Goal: Task Accomplishment & Management: Use online tool/utility

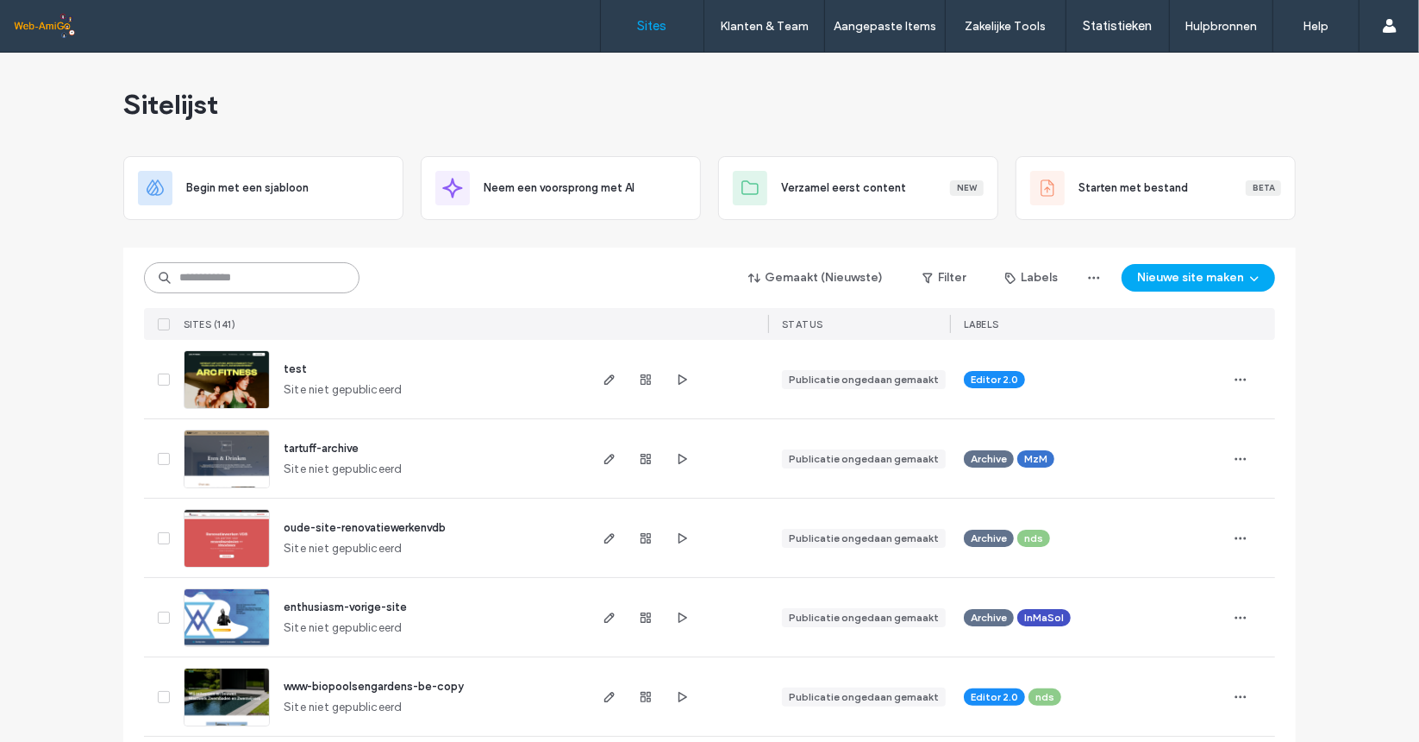
click at [215, 262] on input at bounding box center [252, 277] width 216 height 31
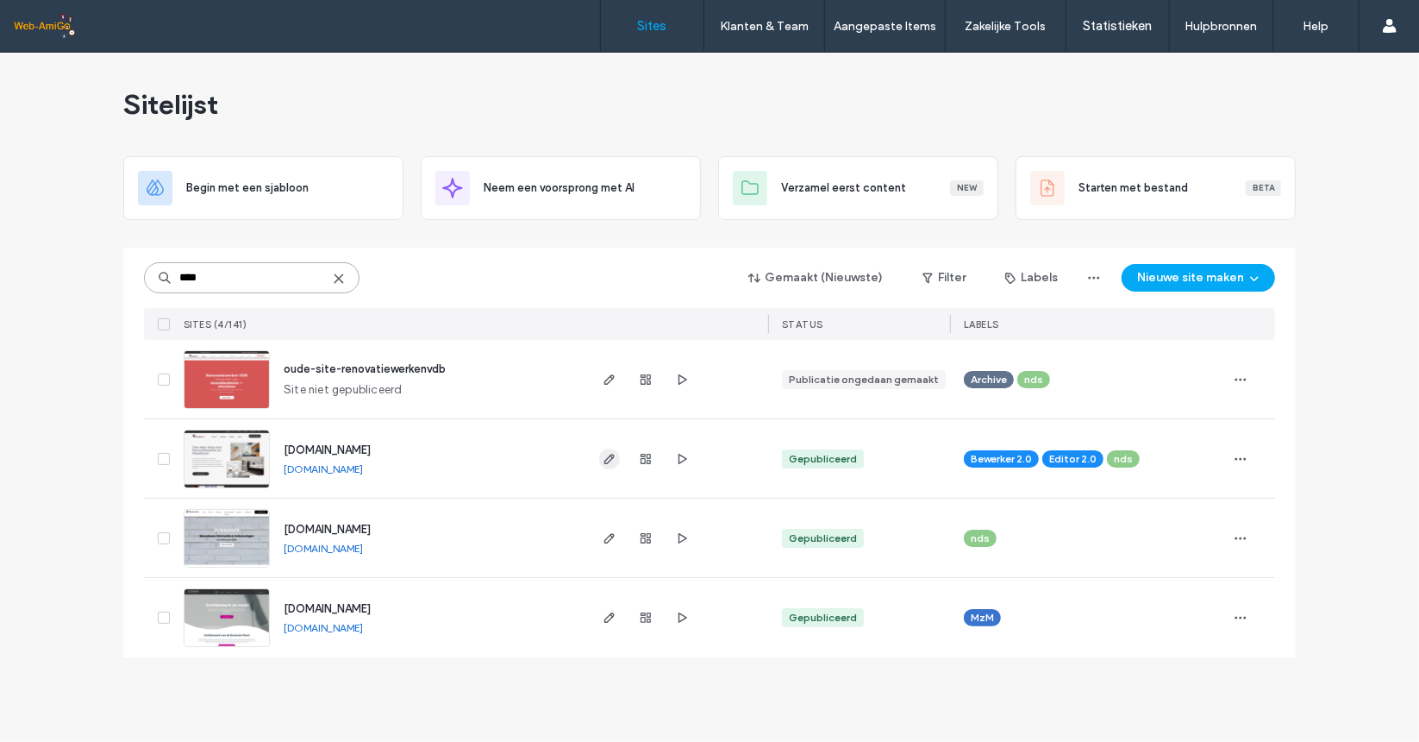
type input "****"
click at [611, 454] on use "button" at bounding box center [610, 459] width 10 height 10
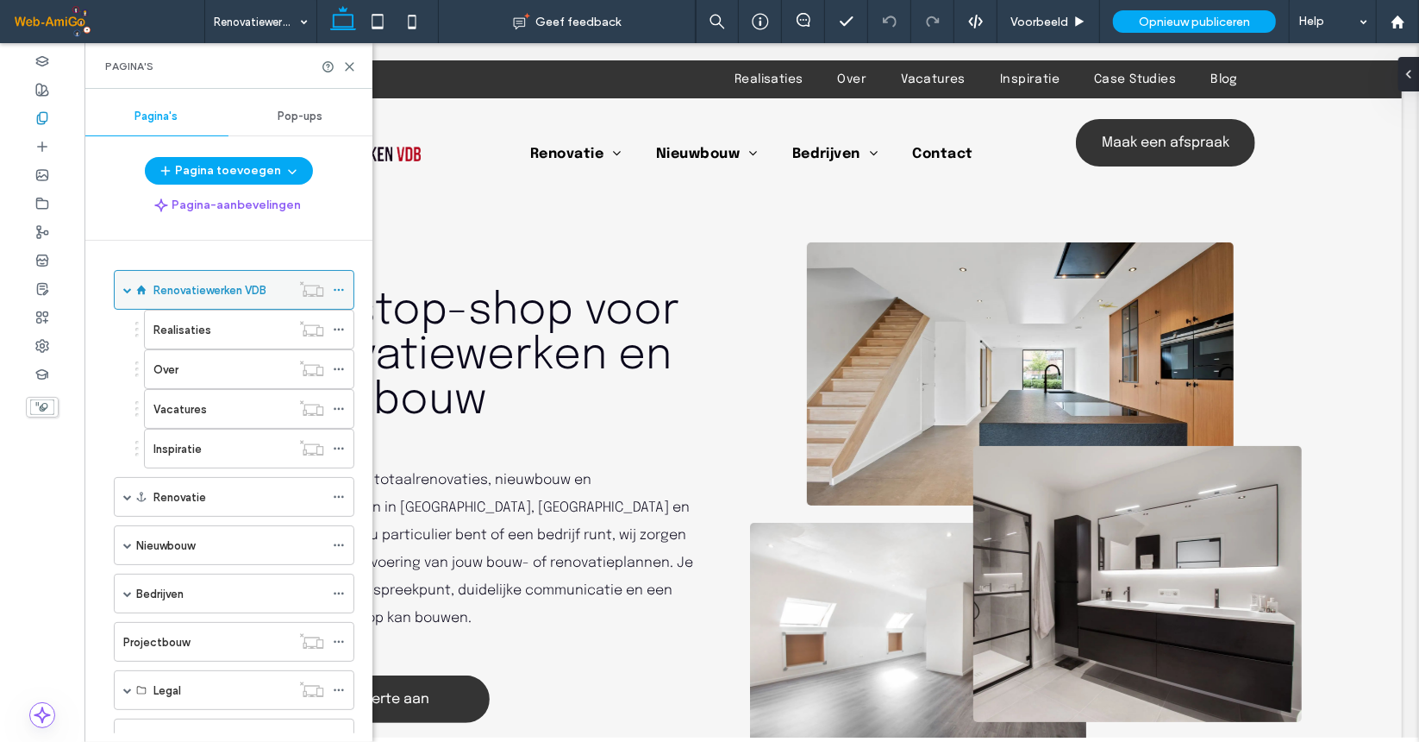
click at [344, 285] on icon at bounding box center [339, 290] width 12 height 12
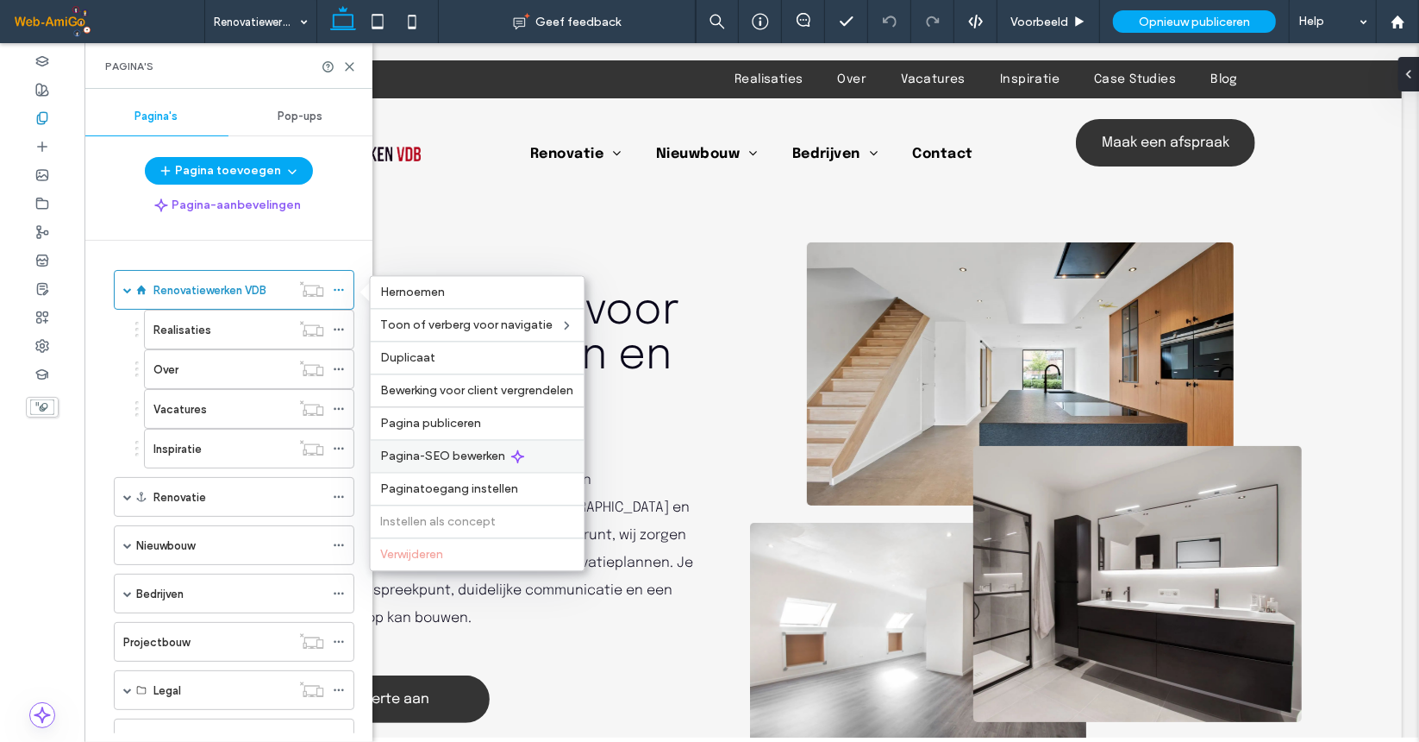
click at [455, 454] on span "Pagina-SEO bewerken" at bounding box center [443, 455] width 125 height 15
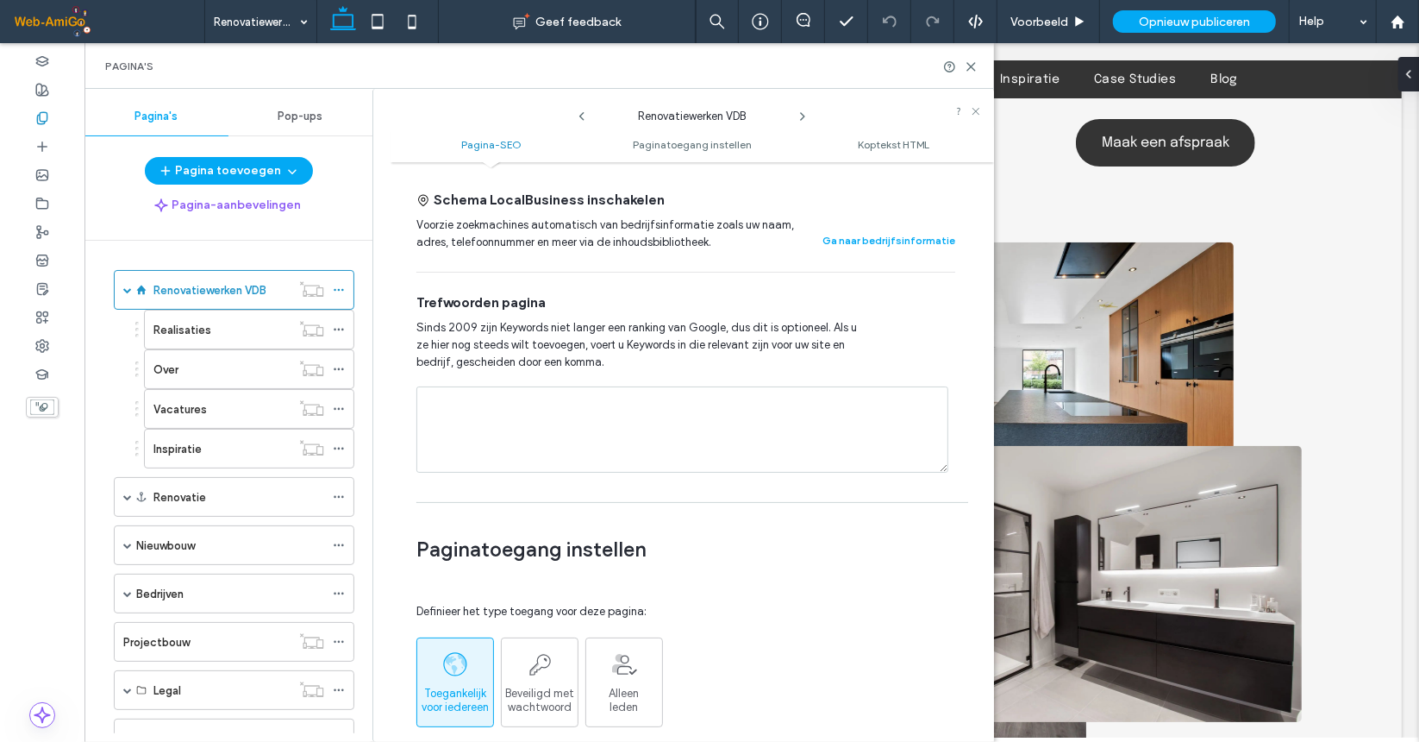
scroll to position [862, 0]
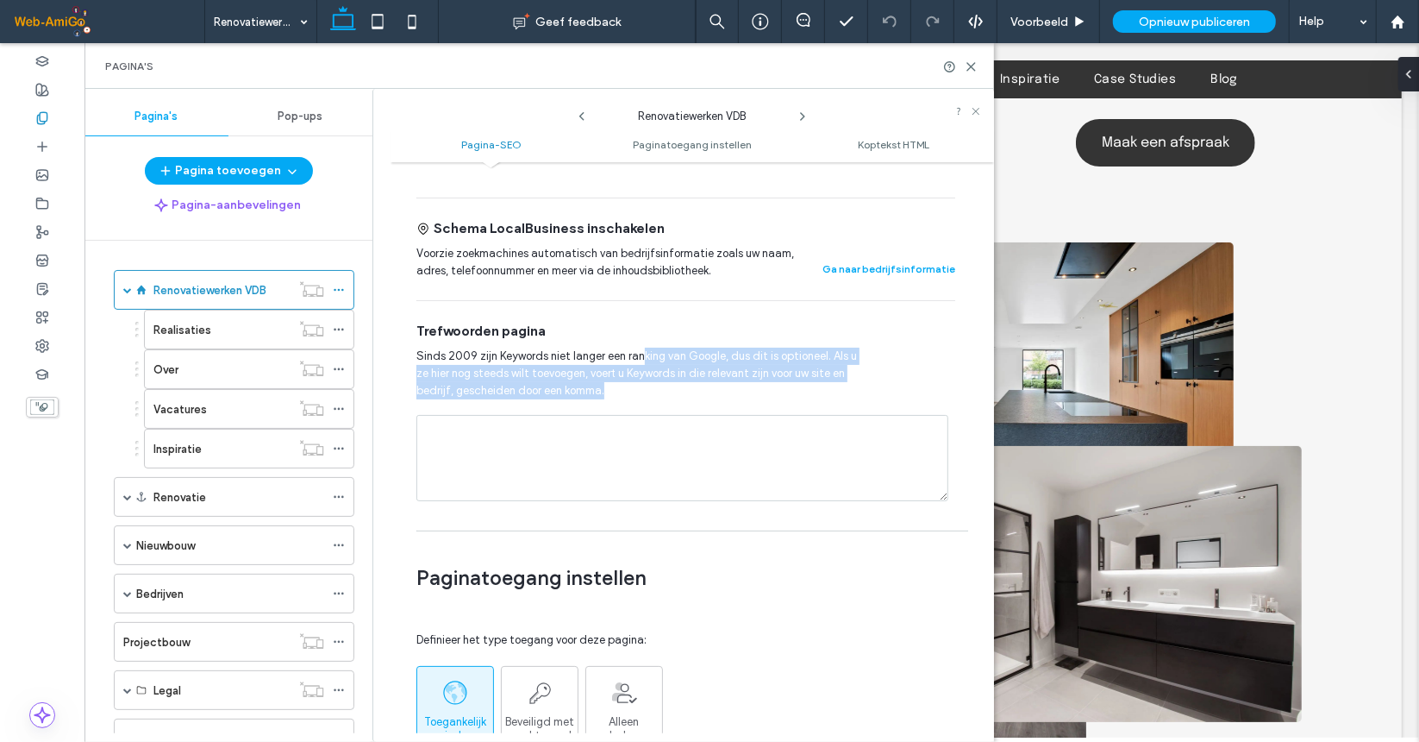
drag, startPoint x: 640, startPoint y: 353, endPoint x: 842, endPoint y: 388, distance: 204.9
click at [842, 388] on span "Sinds 2009 zijn Keywords niet langer een ranking van Google, dus dit is optione…" at bounding box center [638, 374] width 443 height 52
click at [633, 386] on span "Sinds 2009 zijn Keywords niet langer een ranking van Google, dus dit is optione…" at bounding box center [638, 374] width 443 height 52
drag, startPoint x: 633, startPoint y: 386, endPoint x: 395, endPoint y: 355, distance: 240.0
click at [395, 355] on div "Pagina-SEO Maak deze sitepagina beter vindbaar in relevante zoekresultaten door…" at bounding box center [693, 452] width 604 height 562
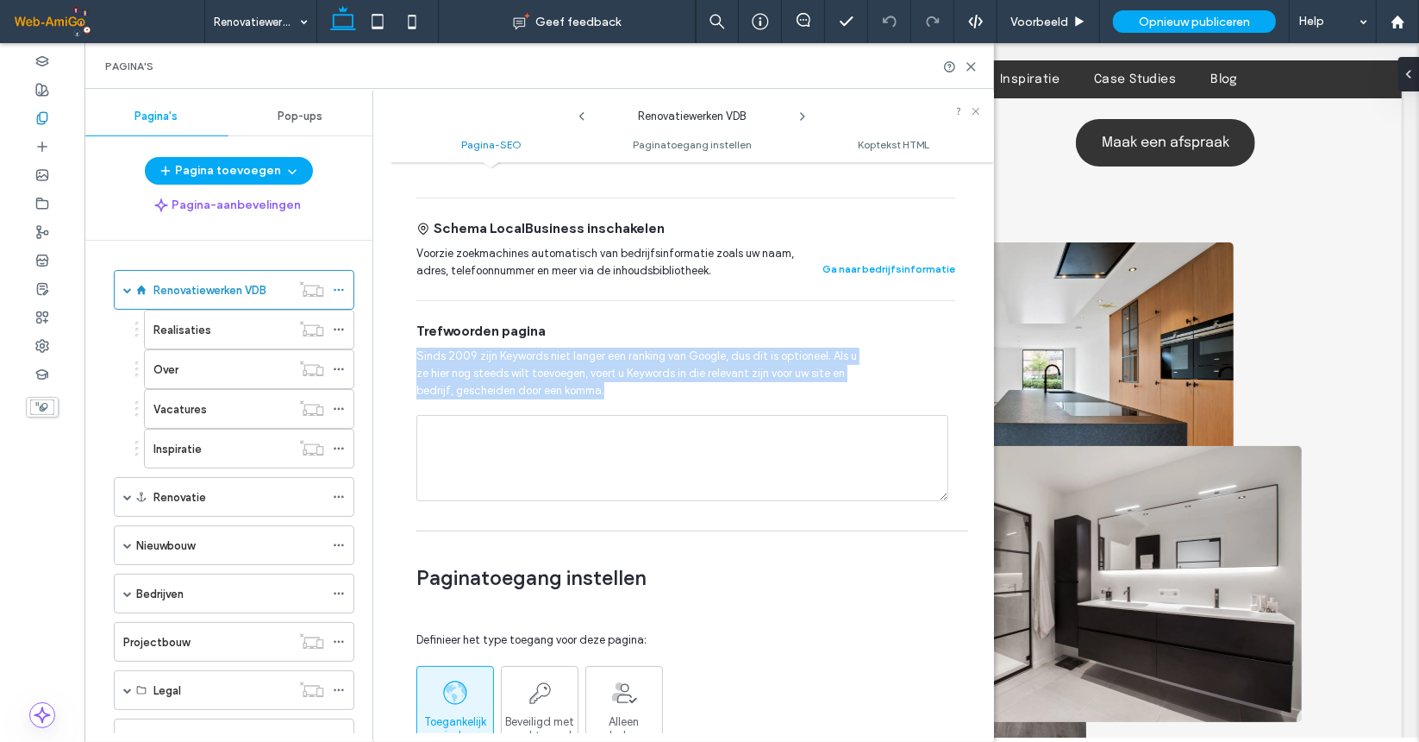
click at [728, 394] on span "Sinds 2009 zijn Keywords niet langer een ranking van Google, dus dit is optione…" at bounding box center [638, 374] width 443 height 52
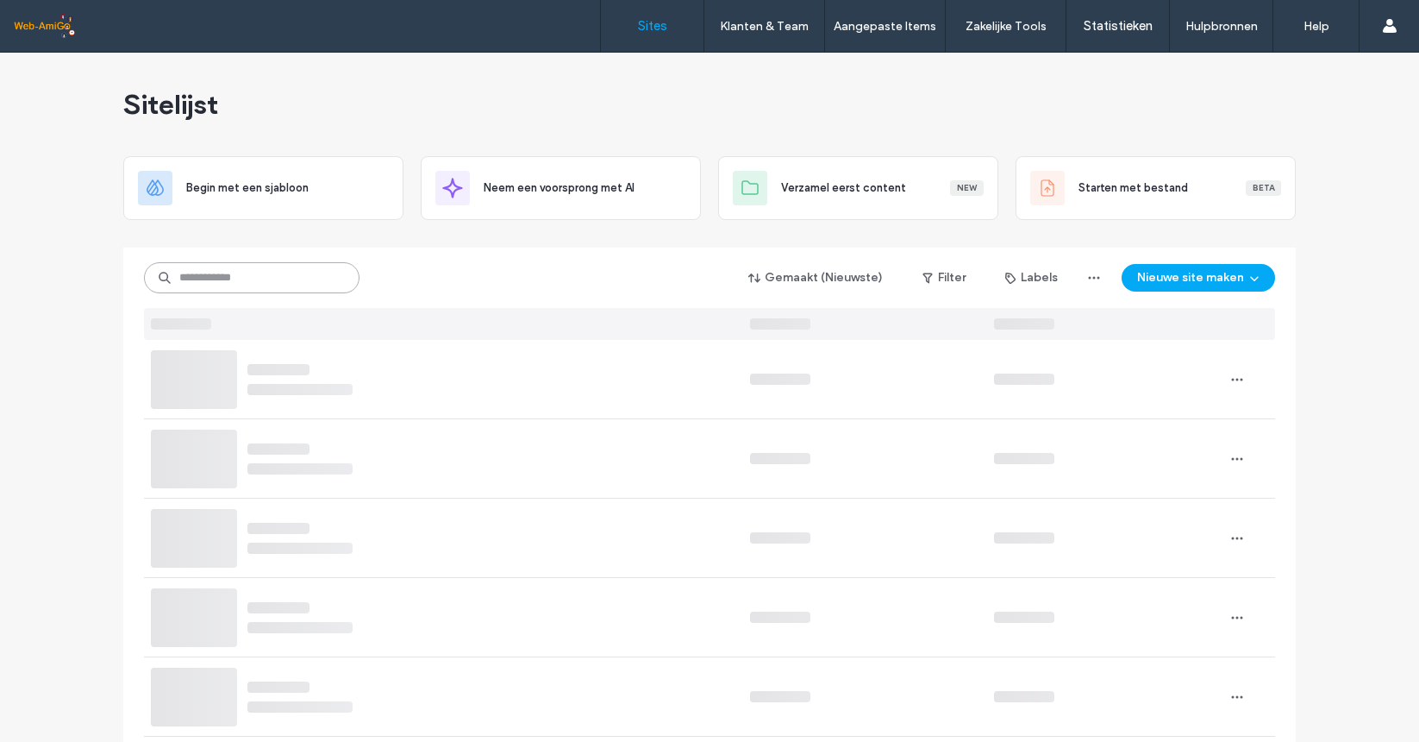
click at [254, 283] on input at bounding box center [252, 277] width 216 height 31
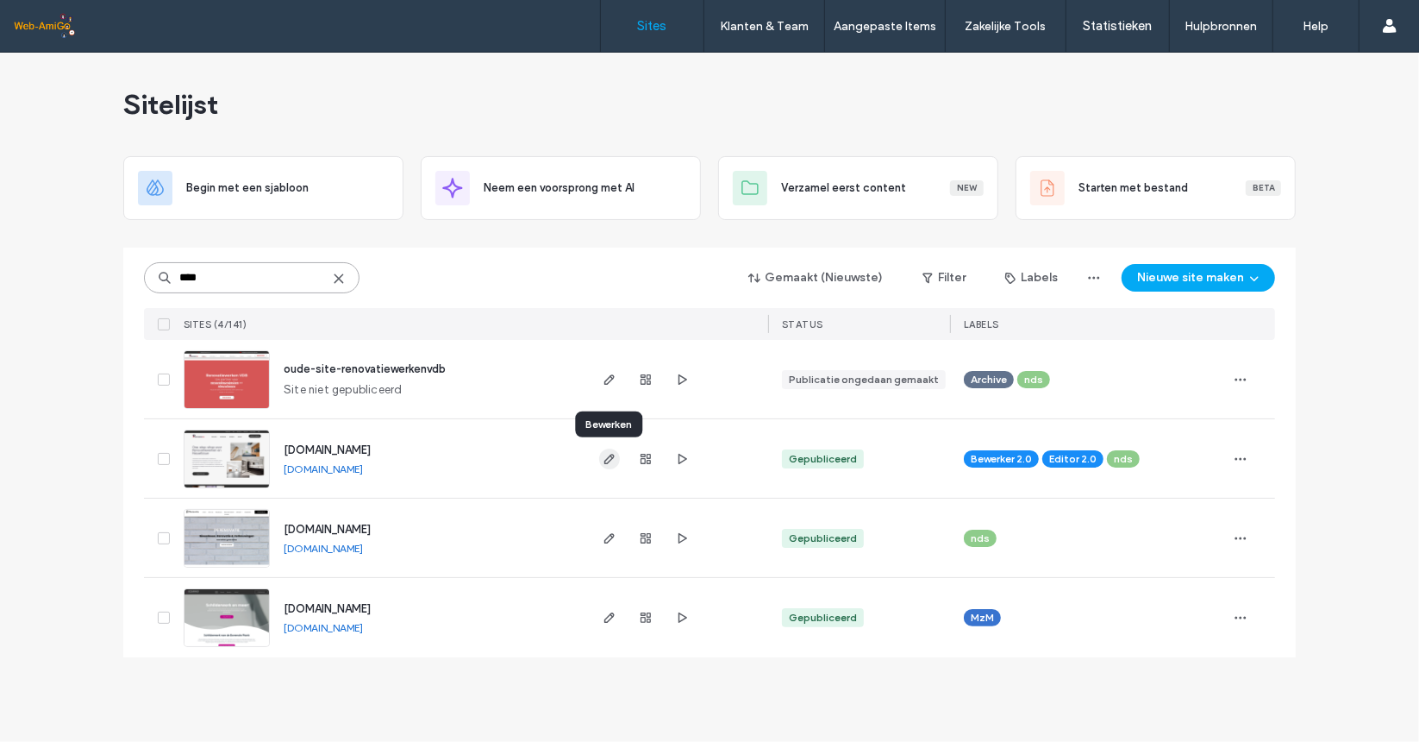
type input "****"
click at [603, 455] on icon "button" at bounding box center [610, 459] width 14 height 14
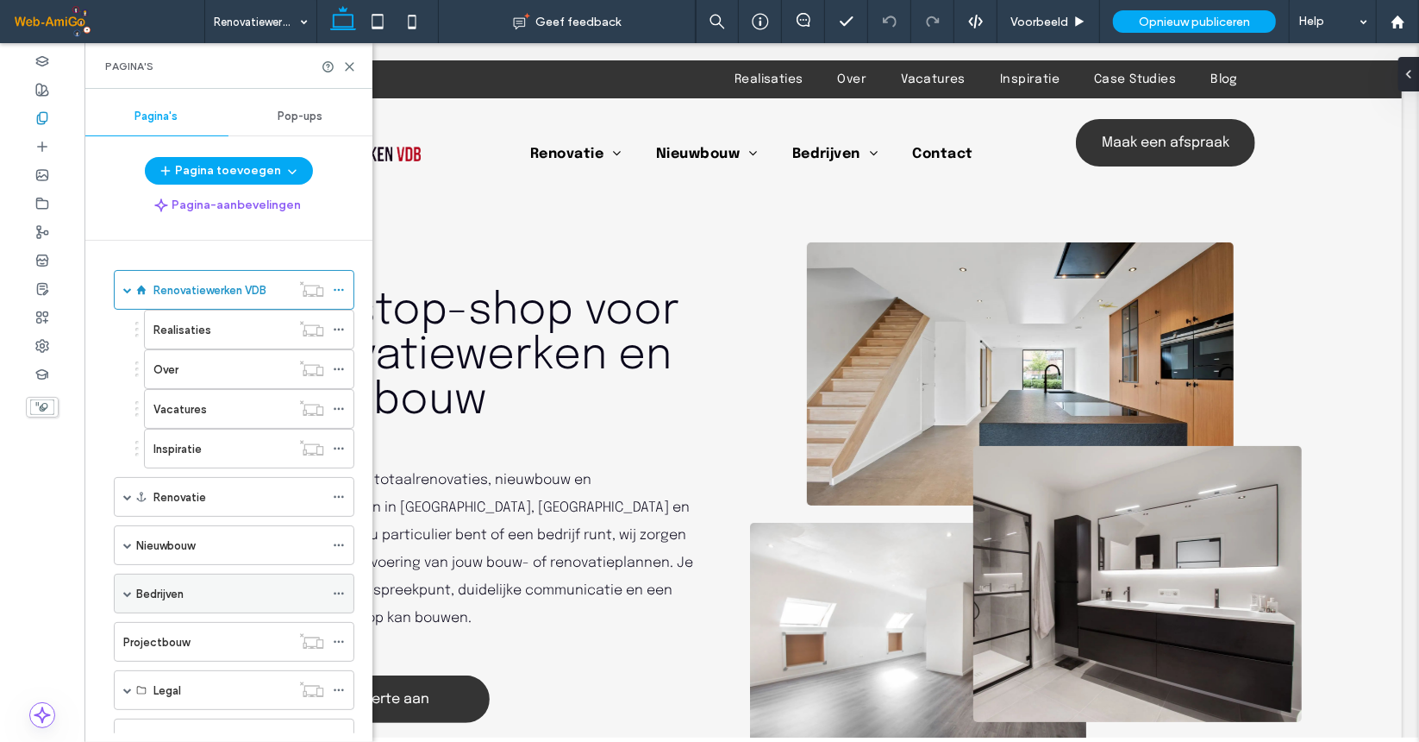
scroll to position [86, 0]
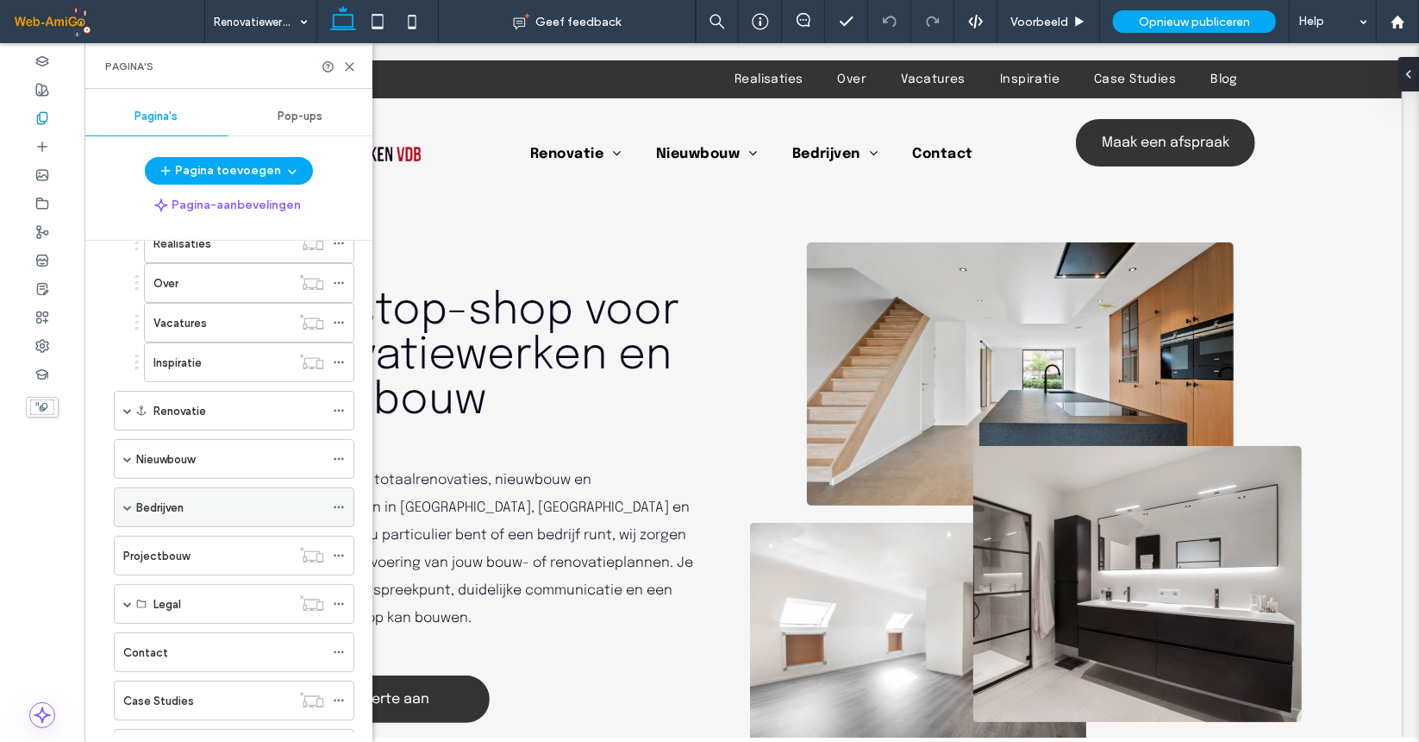
click at [338, 502] on icon at bounding box center [339, 507] width 12 height 12
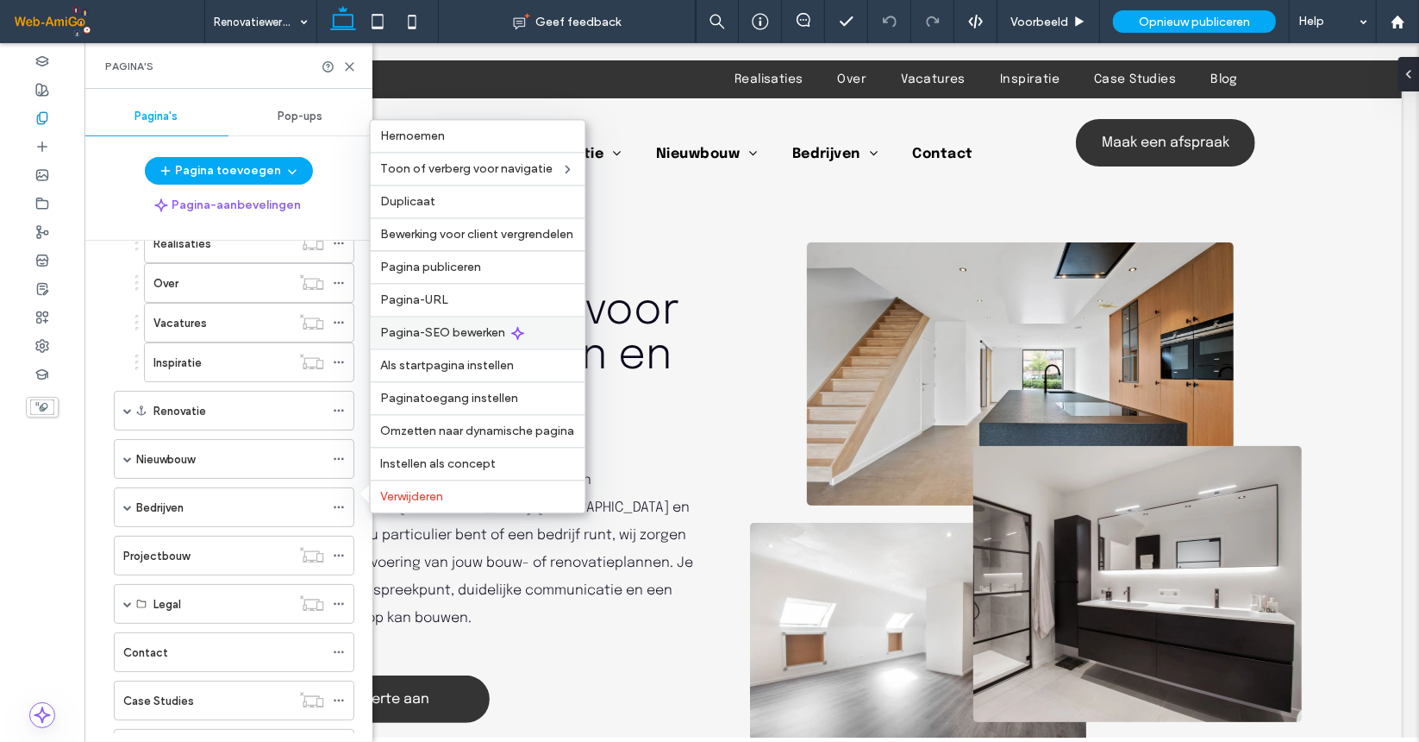
click at [473, 338] on span "Pagina-SEO bewerken" at bounding box center [443, 332] width 125 height 15
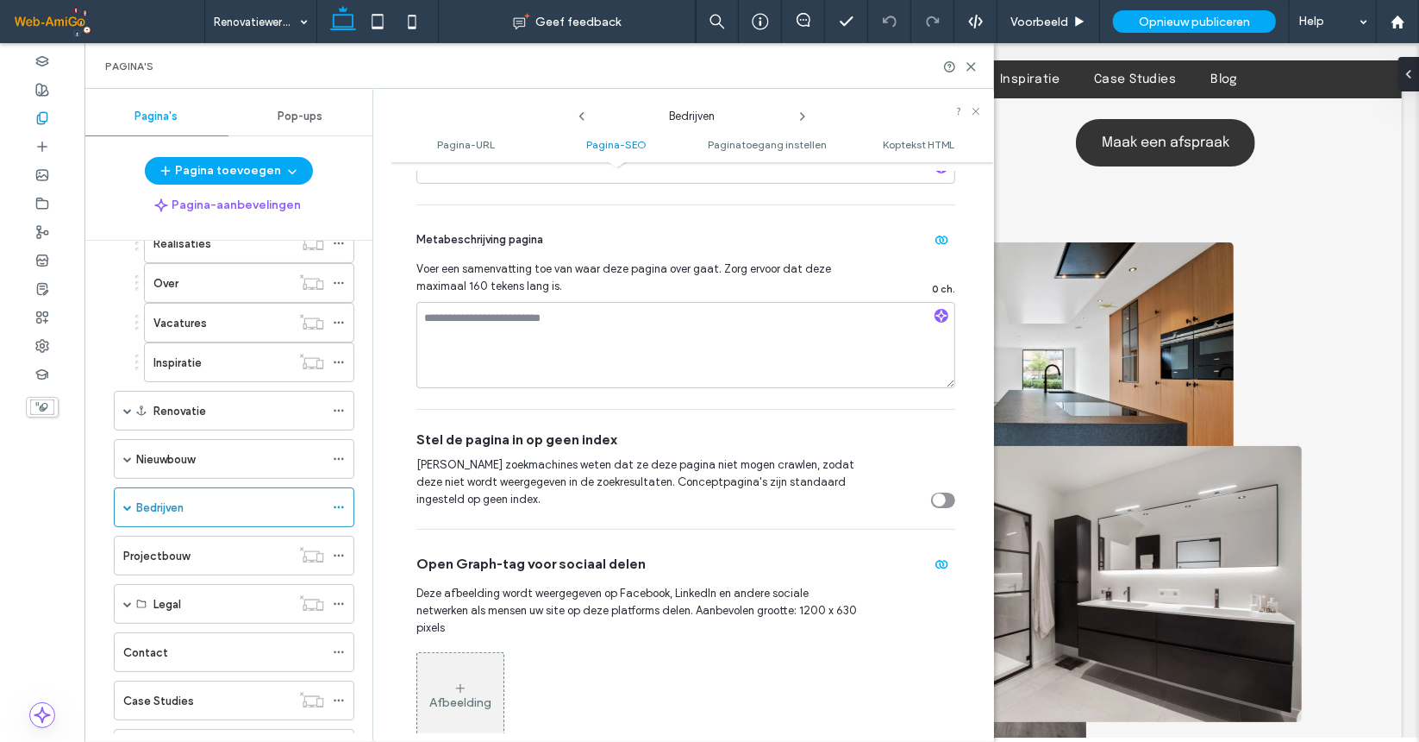
scroll to position [431, 0]
